Goal: Task Accomplishment & Management: Complete application form

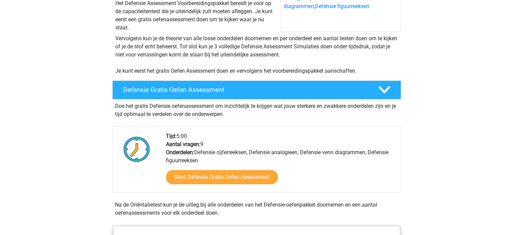
scroll to position [135, 0]
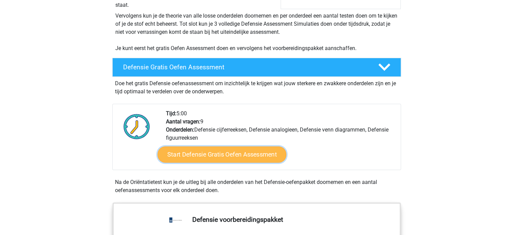
click at [261, 149] on link "Start Defensie Gratis Oefen Assessment" at bounding box center [222, 154] width 129 height 16
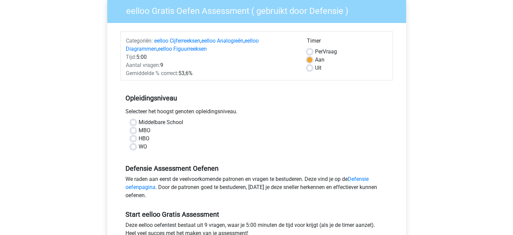
scroll to position [67, 0]
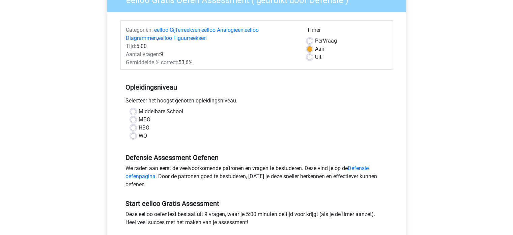
click at [139, 119] on label "MBO" at bounding box center [145, 119] width 12 height 8
click at [132, 119] on input "MBO" at bounding box center [133, 118] width 5 height 7
radio input "true"
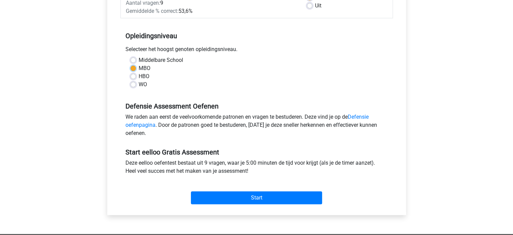
scroll to position [135, 0]
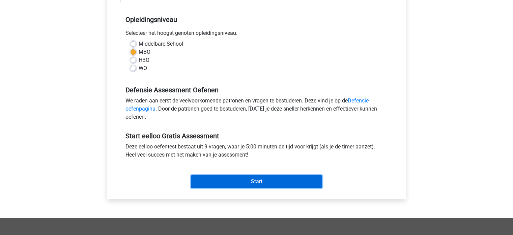
click at [212, 178] on input "Start" at bounding box center [256, 181] width 131 height 13
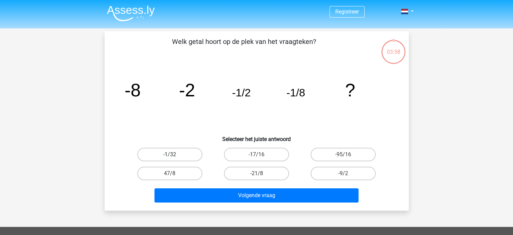
click at [178, 148] on label "-1/32" at bounding box center [169, 153] width 65 height 13
click at [174, 154] on input "-1/32" at bounding box center [172, 156] width 4 height 4
radio input "true"
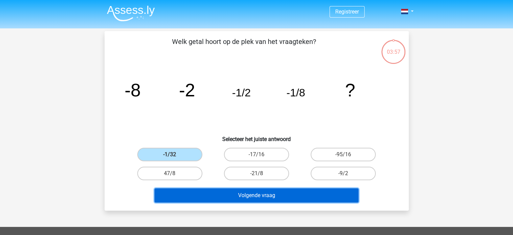
click at [198, 199] on button "Volgende vraag" at bounding box center [257, 195] width 204 height 14
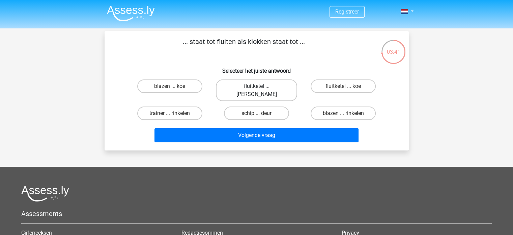
click at [266, 87] on label "fluitketel ... luiden" at bounding box center [256, 90] width 81 height 22
click at [261, 87] on input "fluitketel ... luiden" at bounding box center [258, 88] width 4 height 4
radio input "true"
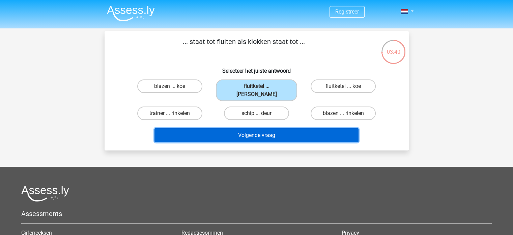
click at [272, 128] on button "Volgende vraag" at bounding box center [257, 135] width 204 height 14
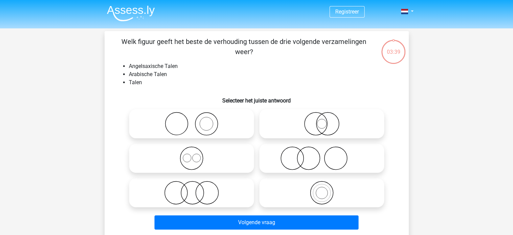
scroll to position [31, 0]
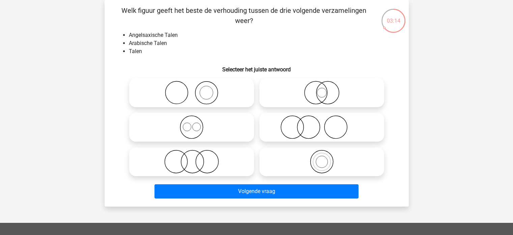
click at [321, 158] on icon at bounding box center [321, 161] width 119 height 24
click at [322, 158] on input "radio" at bounding box center [324, 156] width 4 height 4
radio input "true"
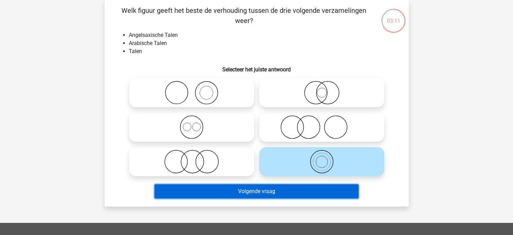
click at [256, 191] on button "Volgende vraag" at bounding box center [257, 191] width 204 height 14
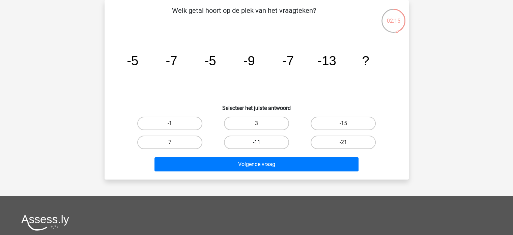
click at [246, 143] on label "-11" at bounding box center [256, 141] width 65 height 13
click at [256, 143] on input "-11" at bounding box center [258, 144] width 4 height 4
radio input "true"
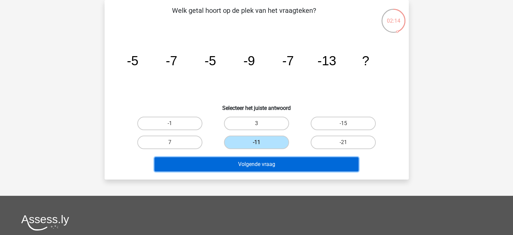
click at [246, 157] on button "Volgende vraag" at bounding box center [257, 164] width 204 height 14
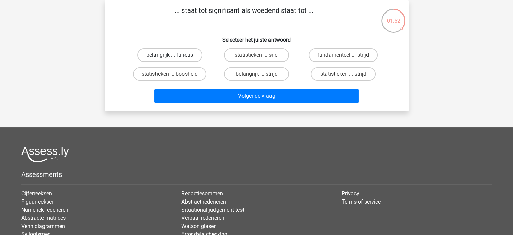
click at [190, 54] on label "belangrijk ... furieus" at bounding box center [169, 54] width 65 height 13
click at [174, 55] on input "belangrijk ... furieus" at bounding box center [172, 57] width 4 height 4
radio input "true"
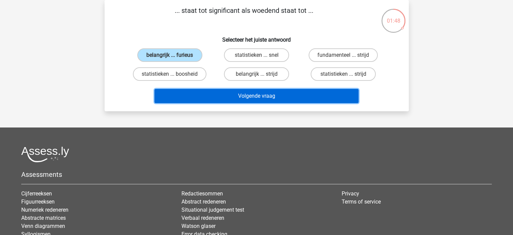
click at [193, 91] on button "Volgende vraag" at bounding box center [257, 96] width 204 height 14
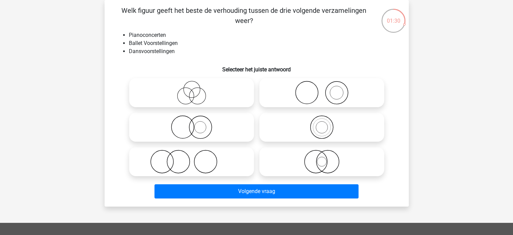
click at [195, 159] on icon at bounding box center [191, 161] width 119 height 24
click at [195, 158] on input "radio" at bounding box center [194, 156] width 4 height 4
radio input "true"
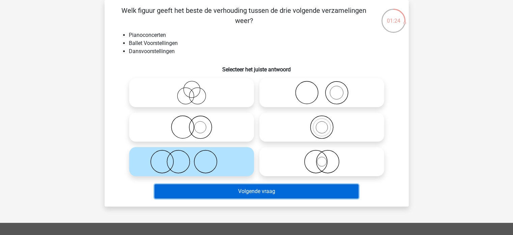
click at [230, 195] on button "Volgende vraag" at bounding box center [257, 191] width 204 height 14
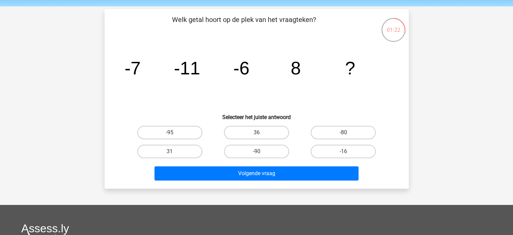
scroll to position [34, 0]
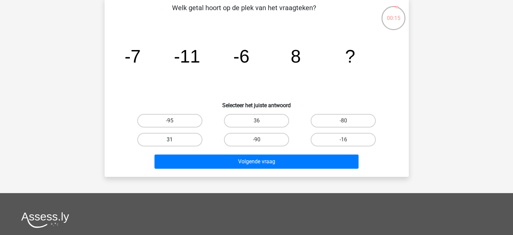
click at [185, 135] on label "31" at bounding box center [169, 139] width 65 height 13
click at [174, 139] on input "31" at bounding box center [172, 141] width 4 height 4
radio input "true"
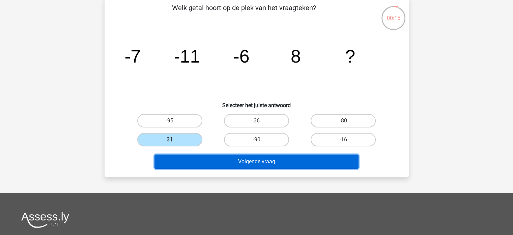
click at [193, 160] on button "Volgende vraag" at bounding box center [257, 161] width 204 height 14
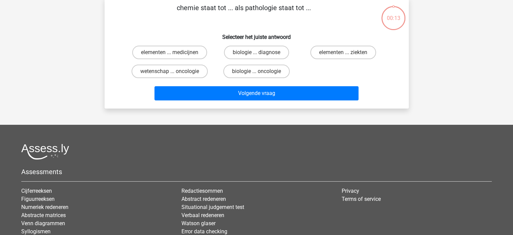
scroll to position [31, 0]
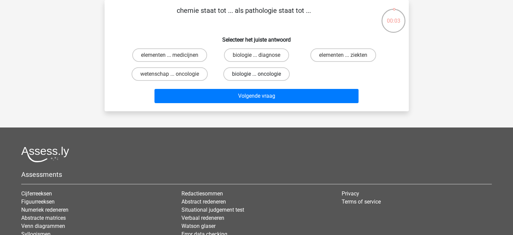
click at [258, 73] on label "biologie ... oncologie" at bounding box center [256, 73] width 66 height 13
click at [258, 74] on input "biologie ... oncologie" at bounding box center [258, 76] width 4 height 4
radio input "true"
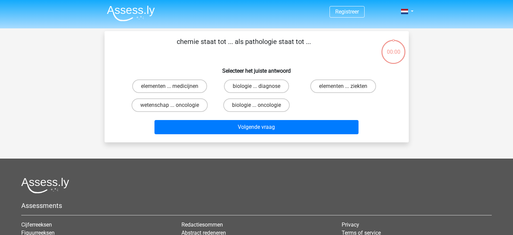
scroll to position [31, 0]
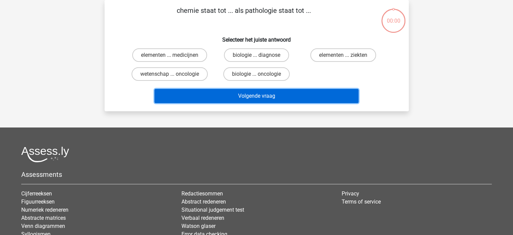
click at [321, 93] on button "Volgende vraag" at bounding box center [257, 96] width 204 height 14
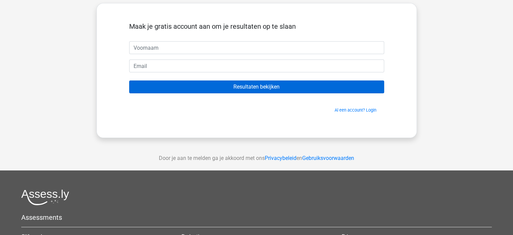
scroll to position [34, 0]
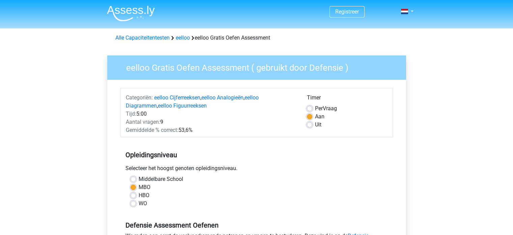
scroll to position [135, 0]
